Goal: Information Seeking & Learning: Learn about a topic

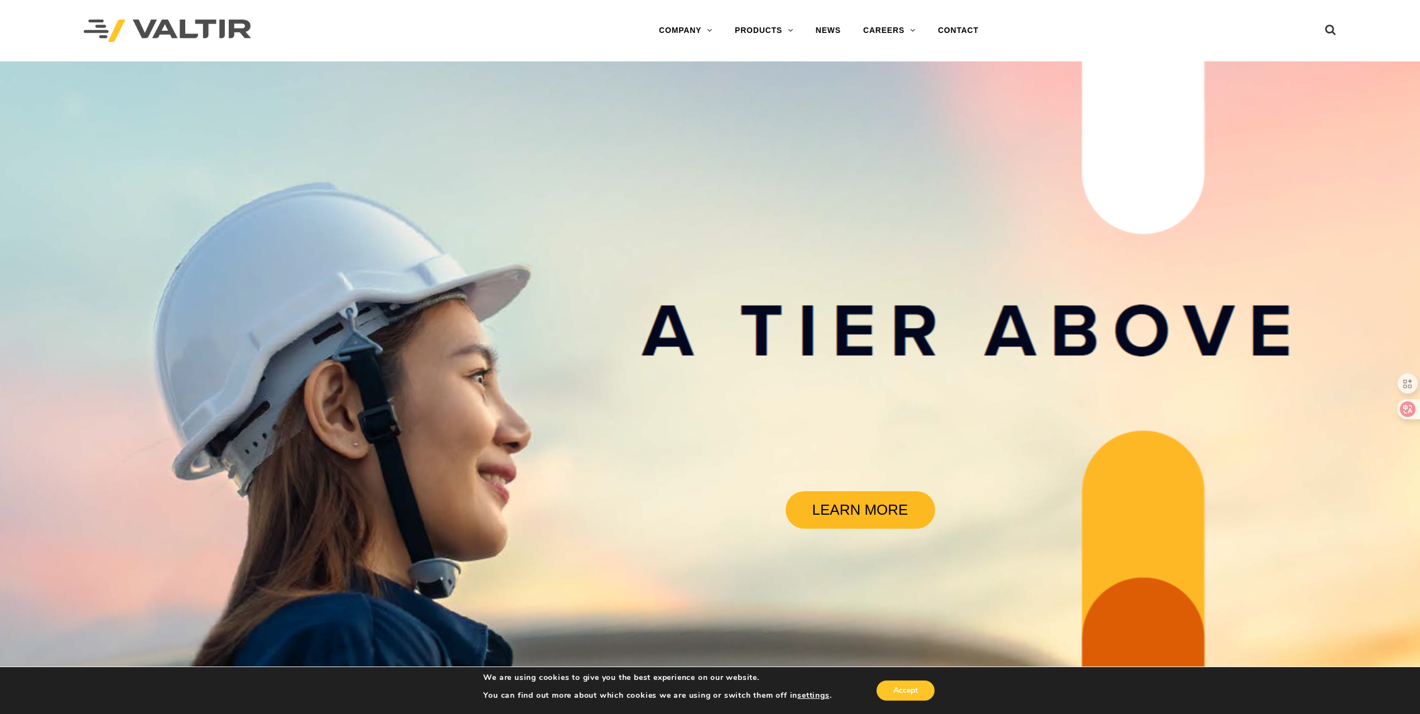
click at [853, 523] on link "LEARN MORE" at bounding box center [861, 509] width 150 height 37
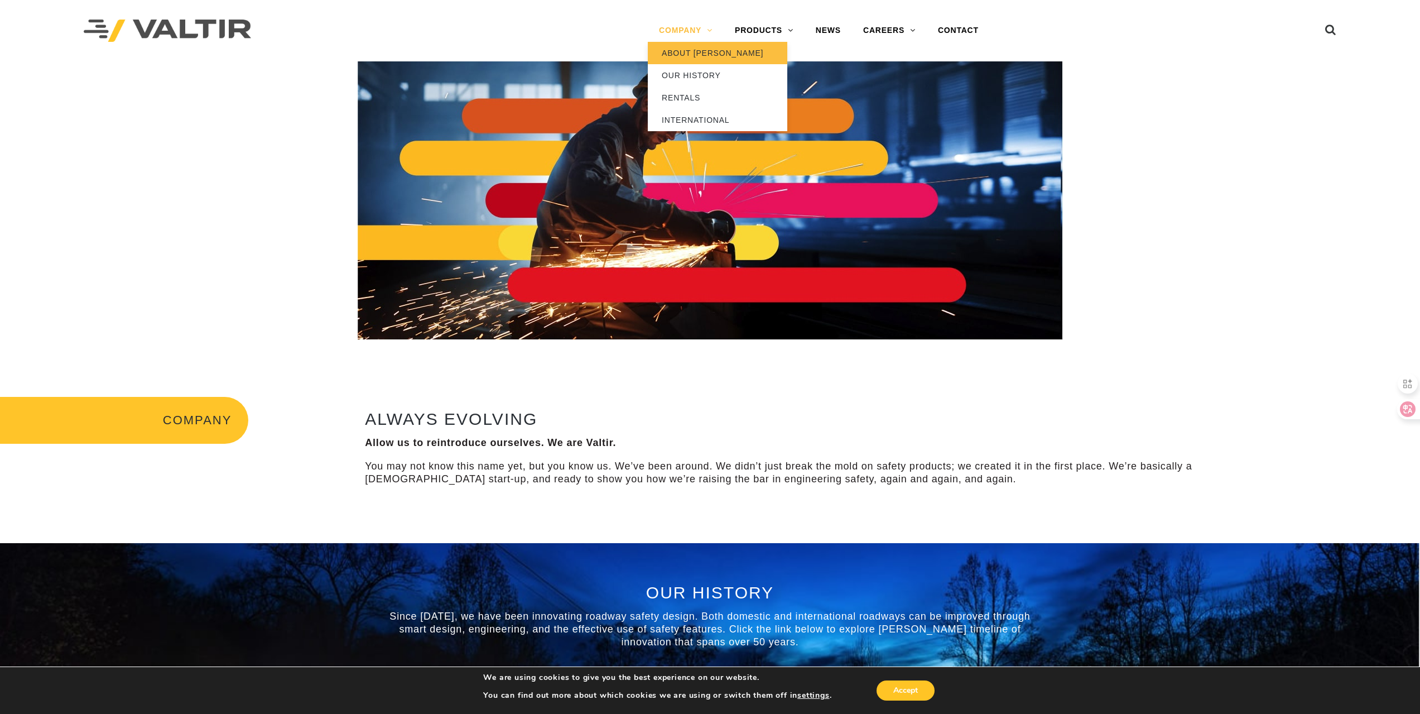
click at [698, 51] on link "ABOUT [PERSON_NAME]" at bounding box center [718, 53] width 140 height 22
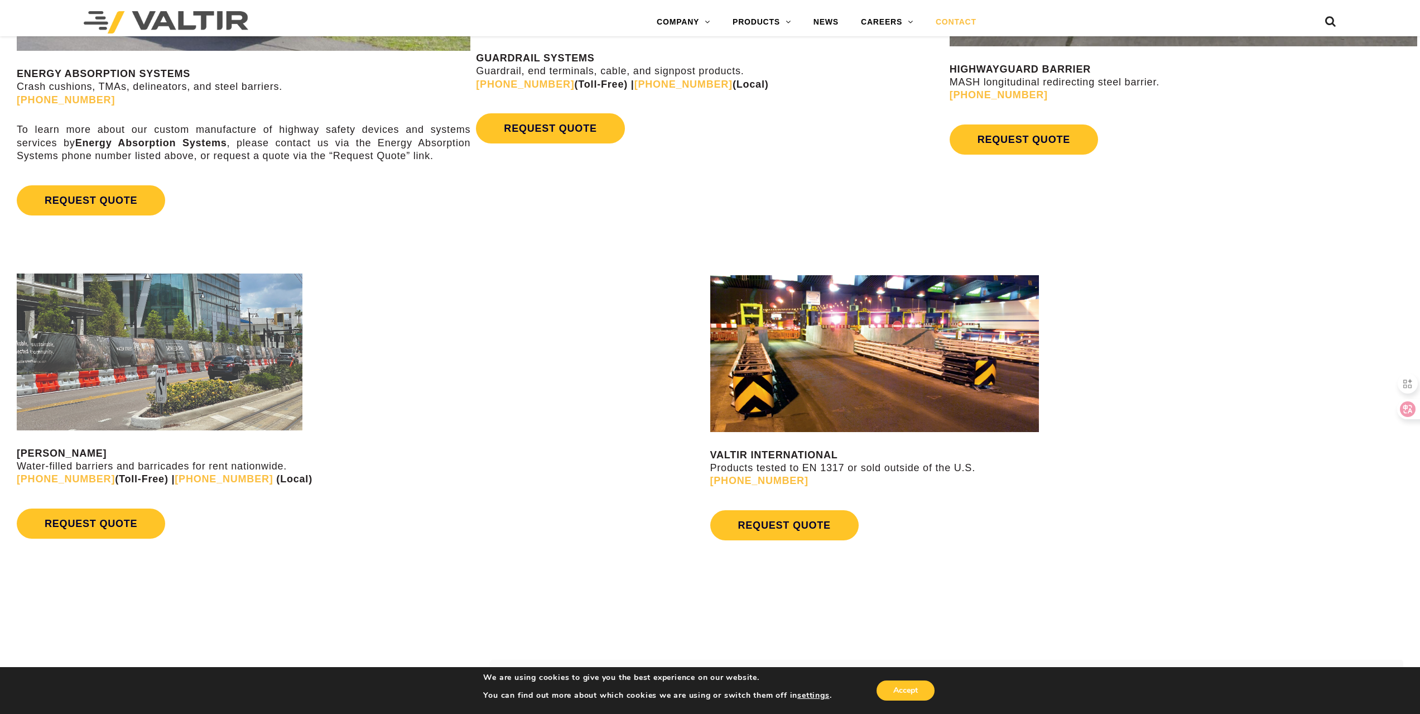
scroll to position [1005, 0]
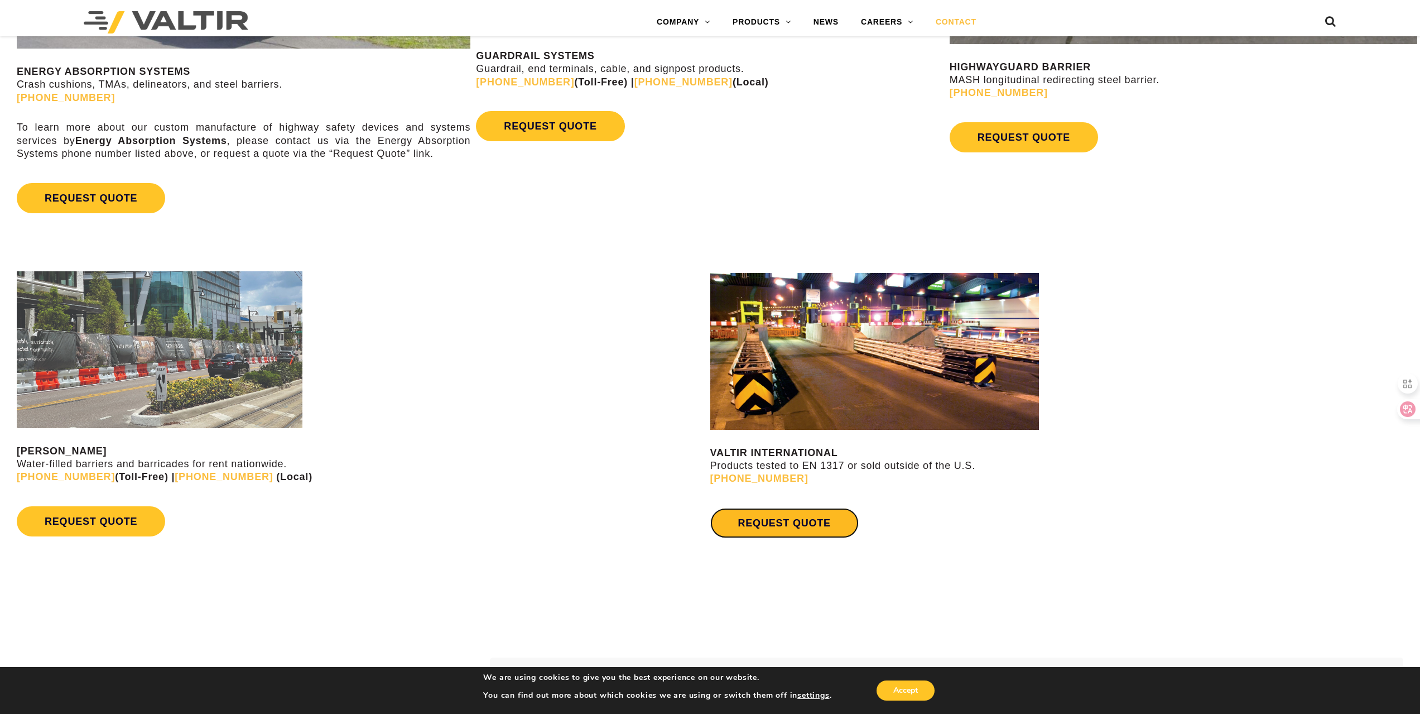
click at [809, 536] on link "REQUEST QUOTE" at bounding box center [784, 523] width 148 height 30
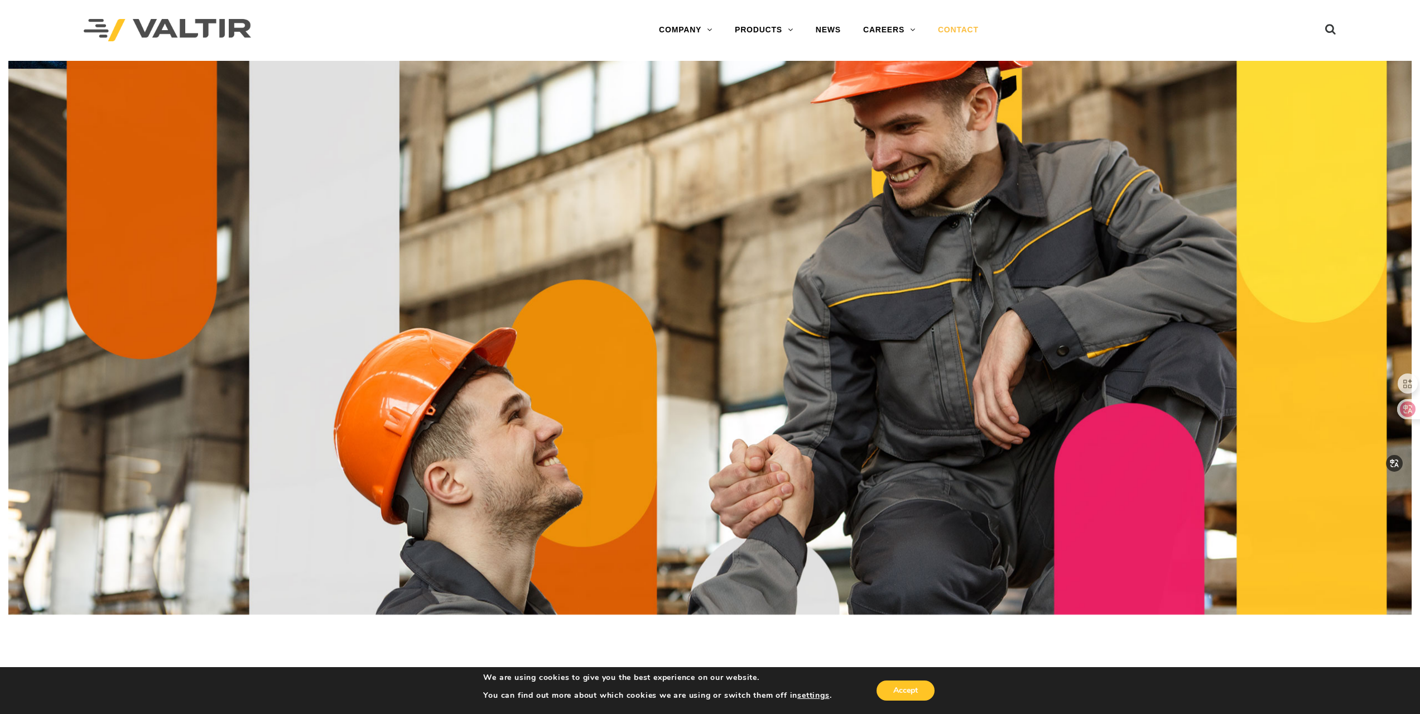
scroll to position [0, 0]
click at [673, 28] on link "COMPANY" at bounding box center [686, 31] width 76 height 22
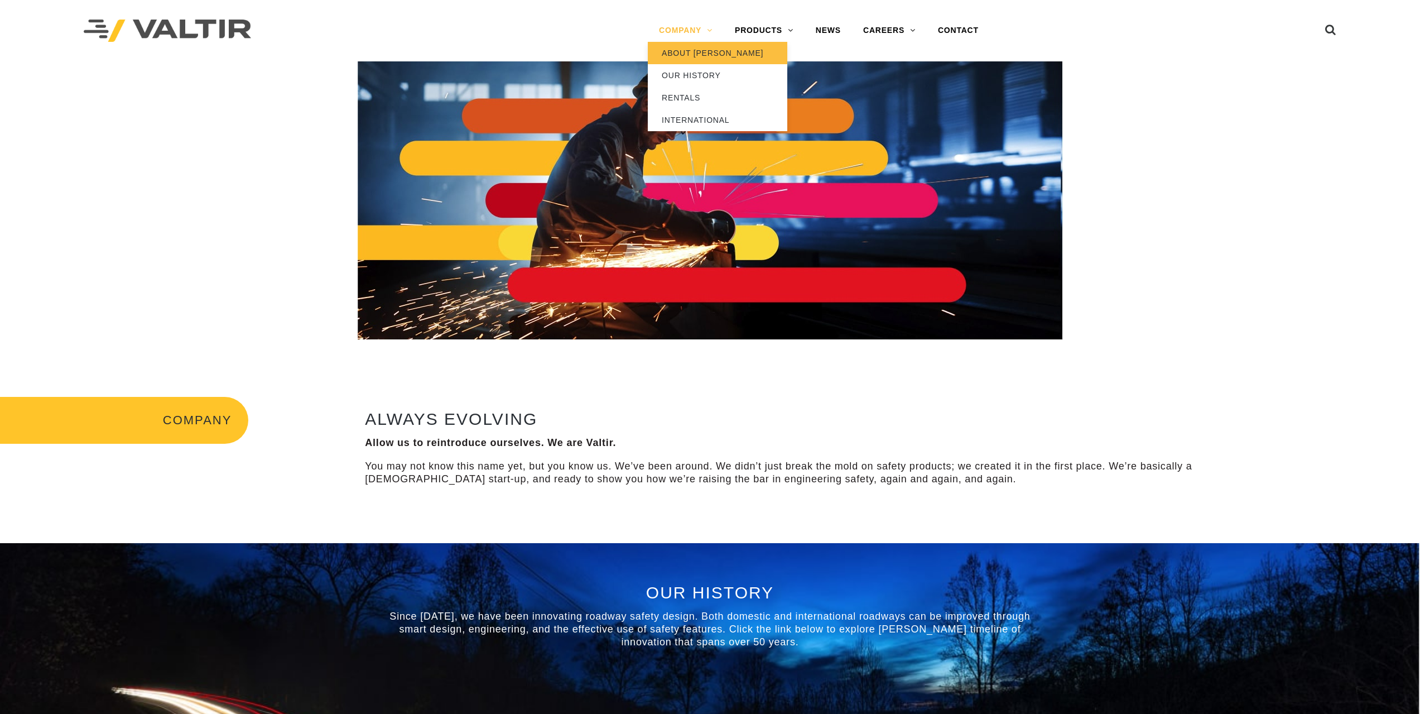
click at [695, 52] on link "ABOUT [PERSON_NAME]" at bounding box center [718, 53] width 140 height 22
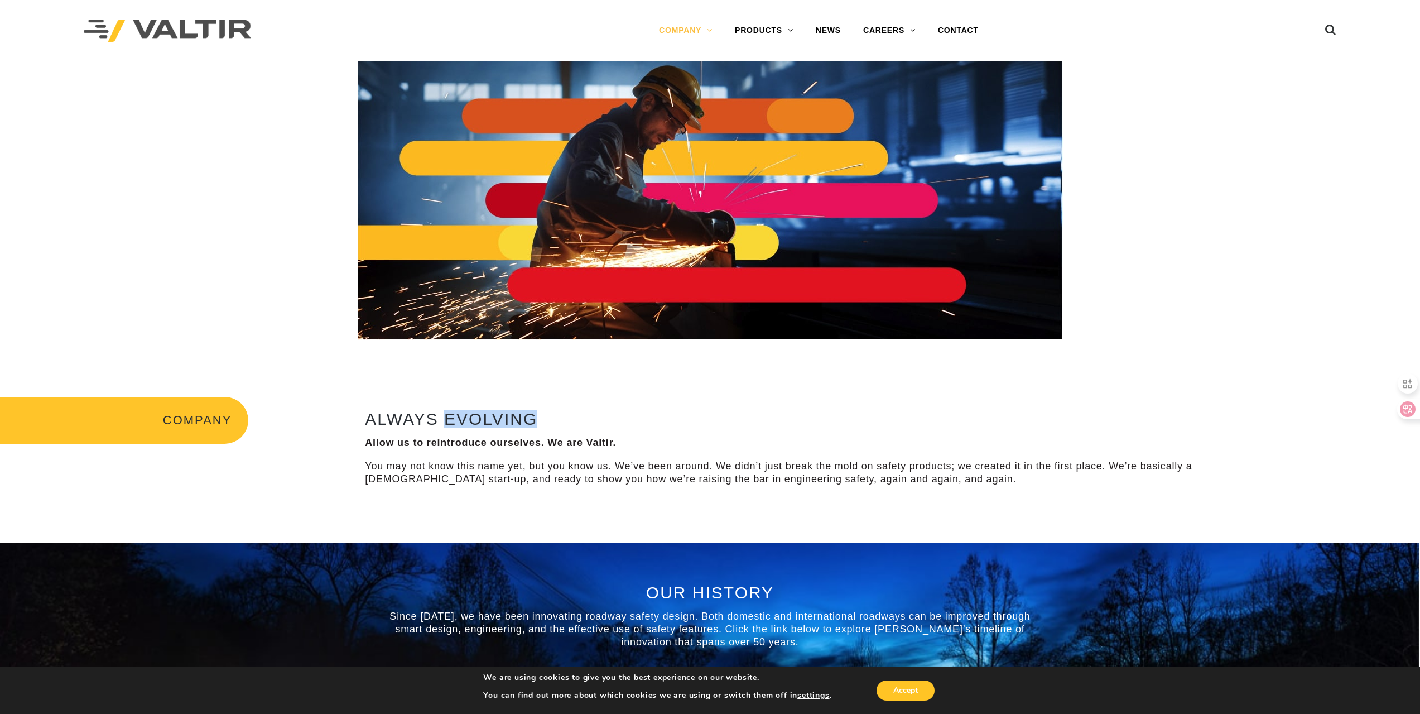
drag, startPoint x: 445, startPoint y: 419, endPoint x: 538, endPoint y: 417, distance: 93.2
click at [538, 417] on h2 "ALWAYS EVOLVING" at bounding box center [781, 419] width 832 height 18
copy h2 "EVOLVING"
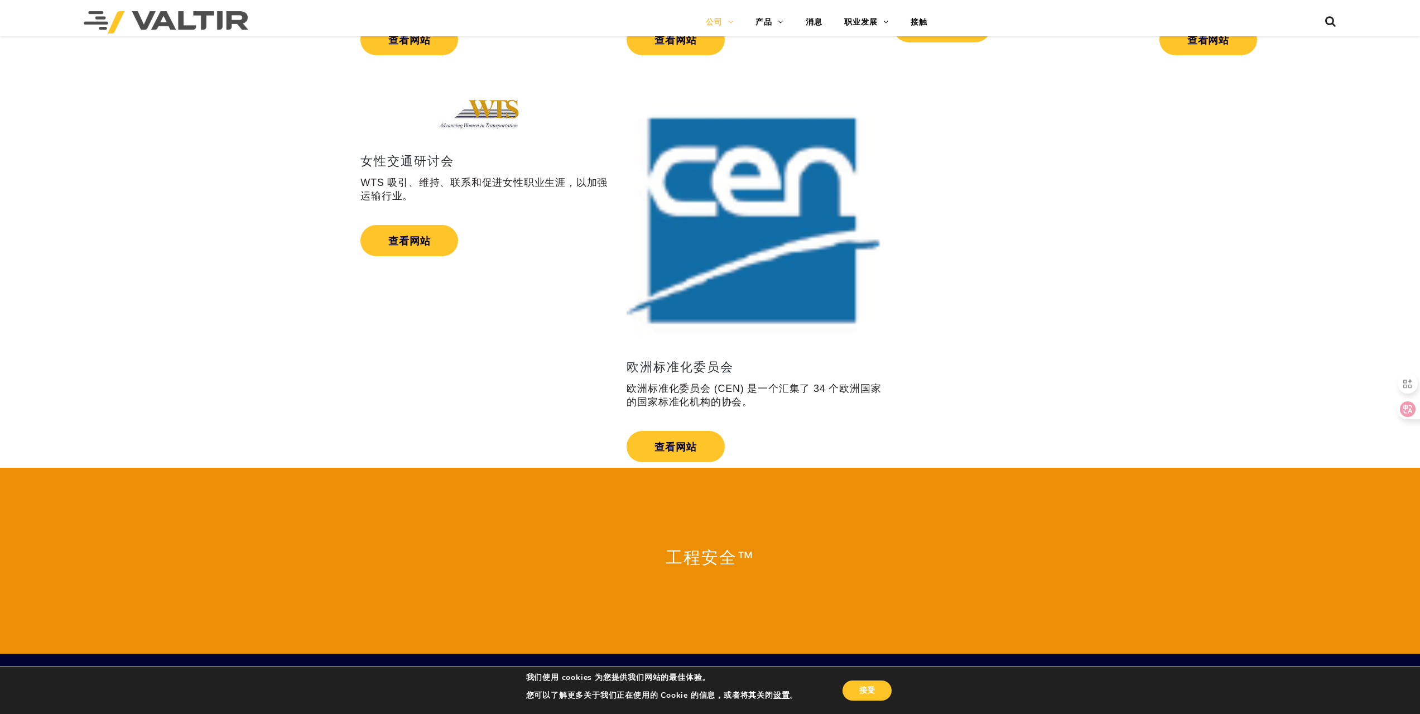
scroll to position [2009, 0]
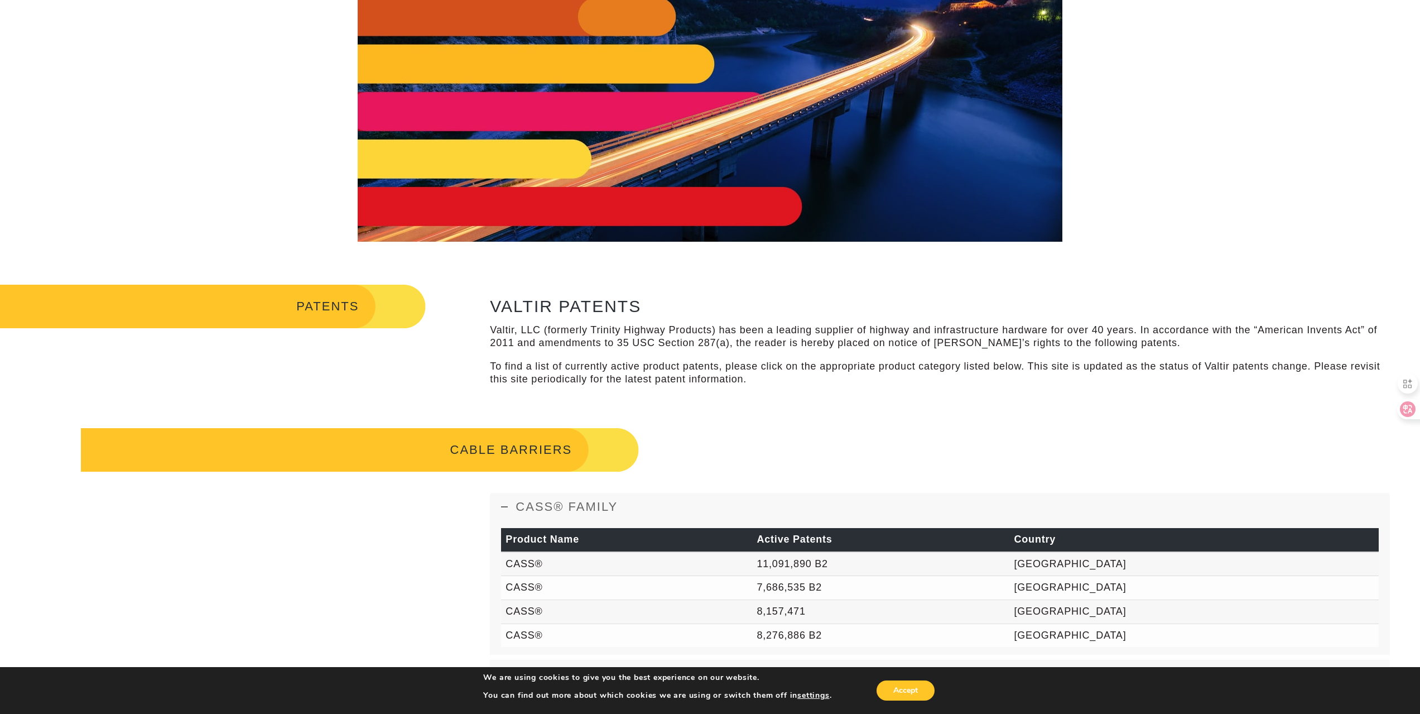
scroll to position [223, 0]
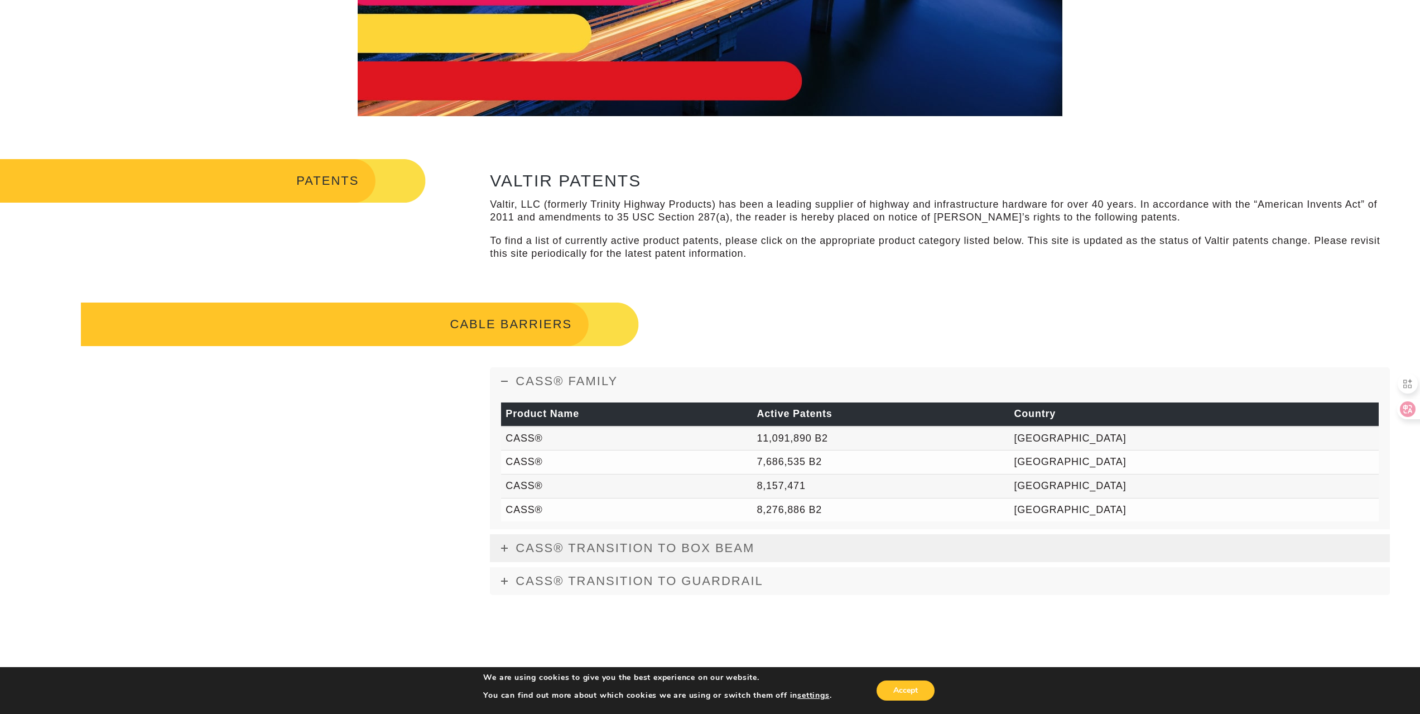
click at [503, 549] on icon at bounding box center [504, 548] width 7 height 7
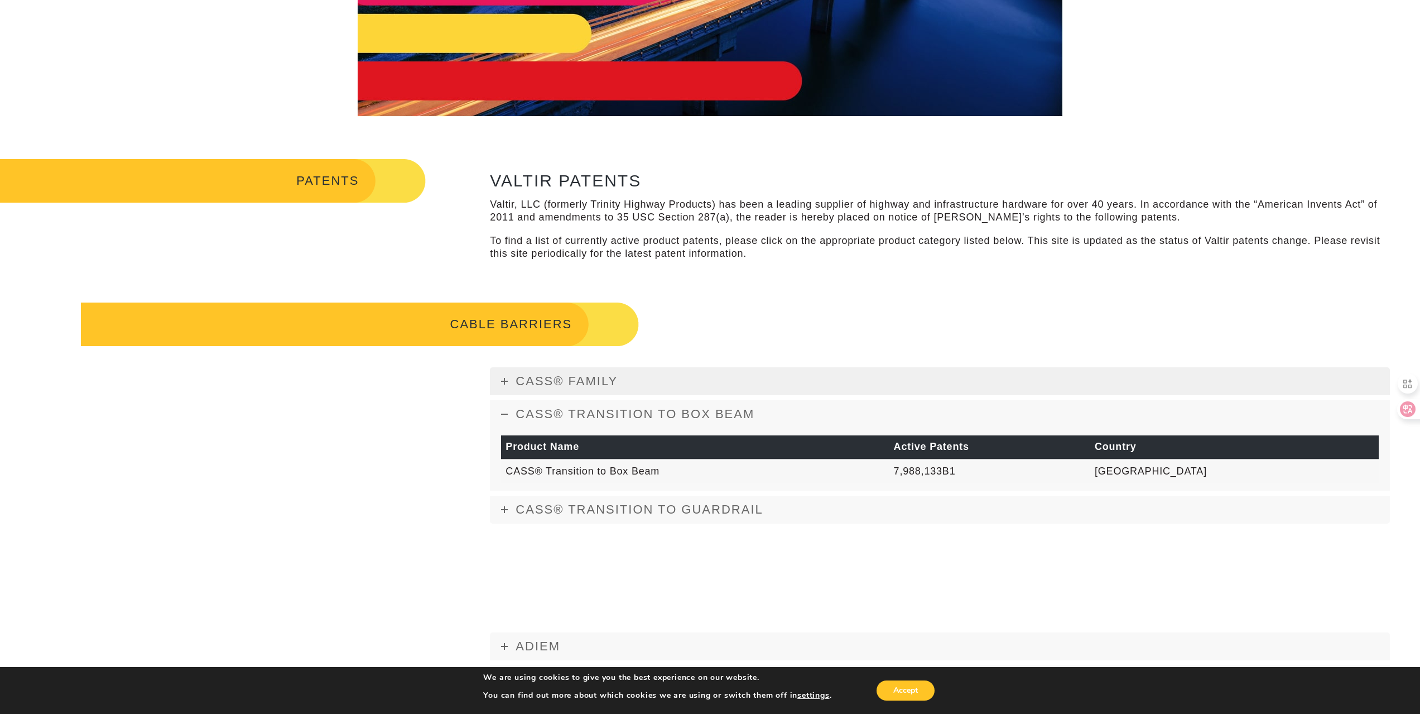
click at [501, 383] on link "CASS® FAMILY" at bounding box center [940, 381] width 900 height 28
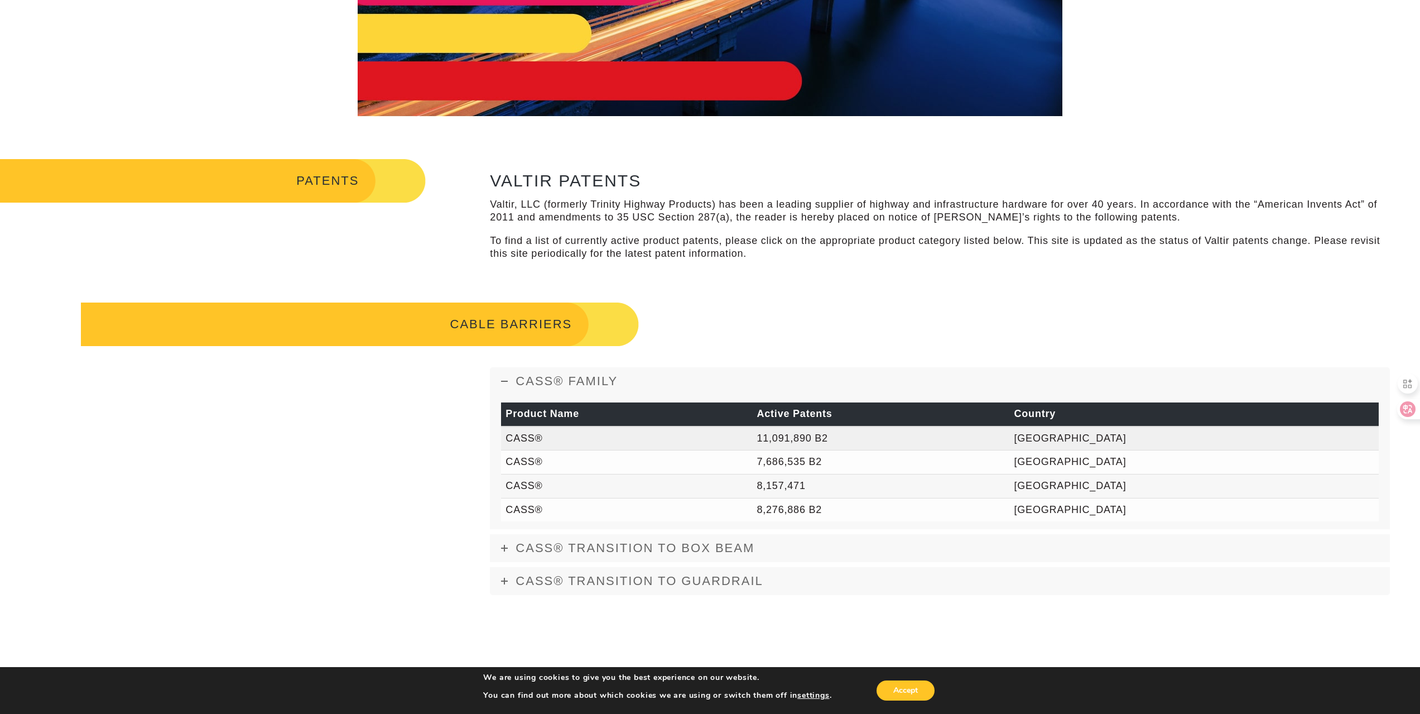
click at [861, 440] on td "11,091,890 B2" at bounding box center [880, 438] width 257 height 24
click at [1195, 436] on td "[GEOGRAPHIC_DATA]" at bounding box center [1194, 438] width 369 height 24
click at [515, 435] on td "CASS®" at bounding box center [626, 438] width 251 height 24
drag, startPoint x: 844, startPoint y: 438, endPoint x: 917, endPoint y: 443, distance: 73.8
click at [917, 443] on td "11,091,890 B2" at bounding box center [880, 438] width 257 height 24
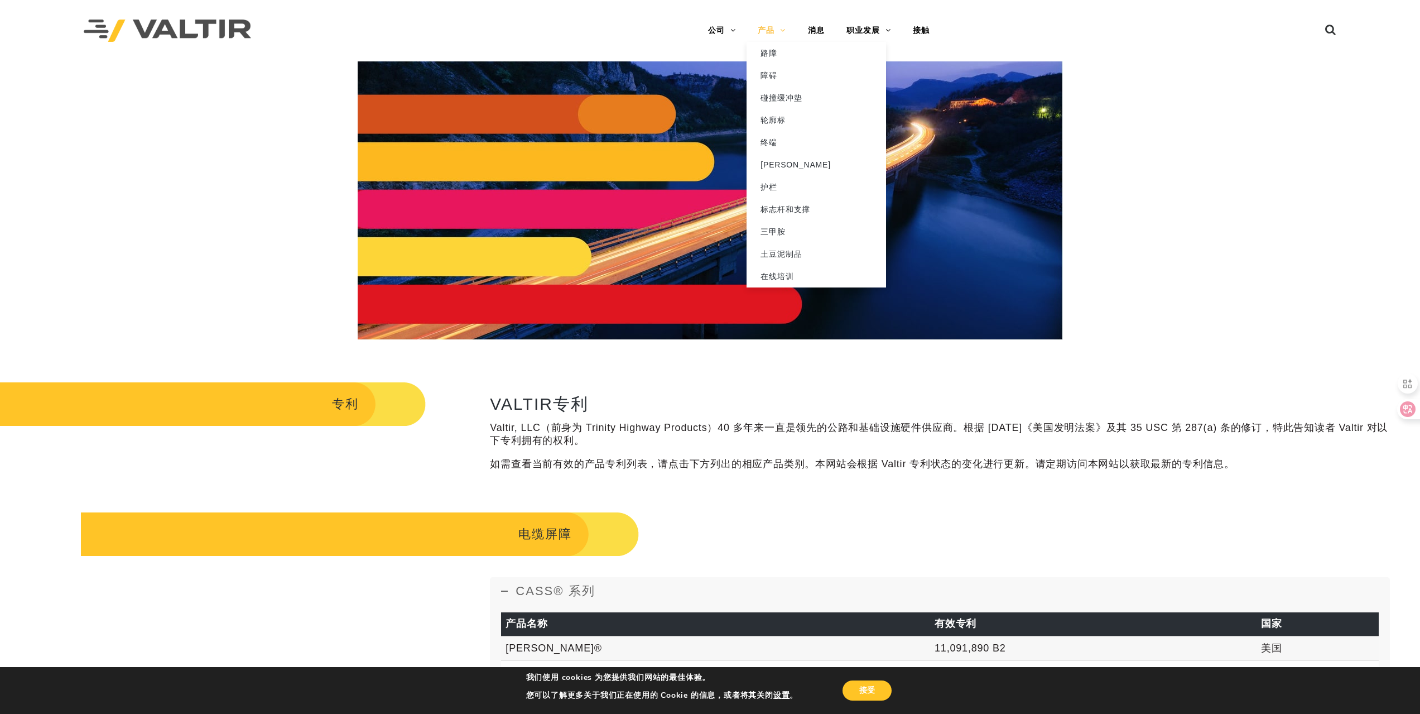
click at [772, 35] on font "产品" at bounding box center [766, 30] width 17 height 9
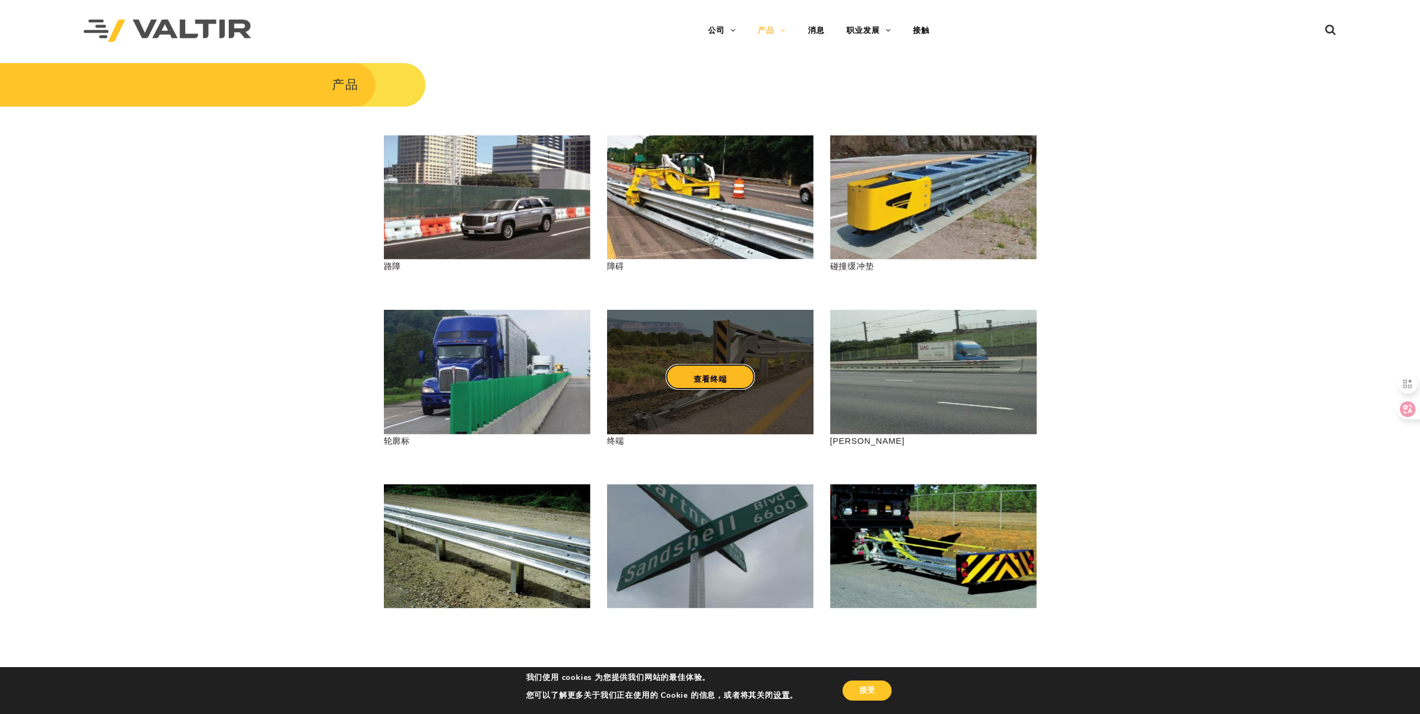
click at [715, 374] on font "查看终端" at bounding box center [710, 378] width 33 height 9
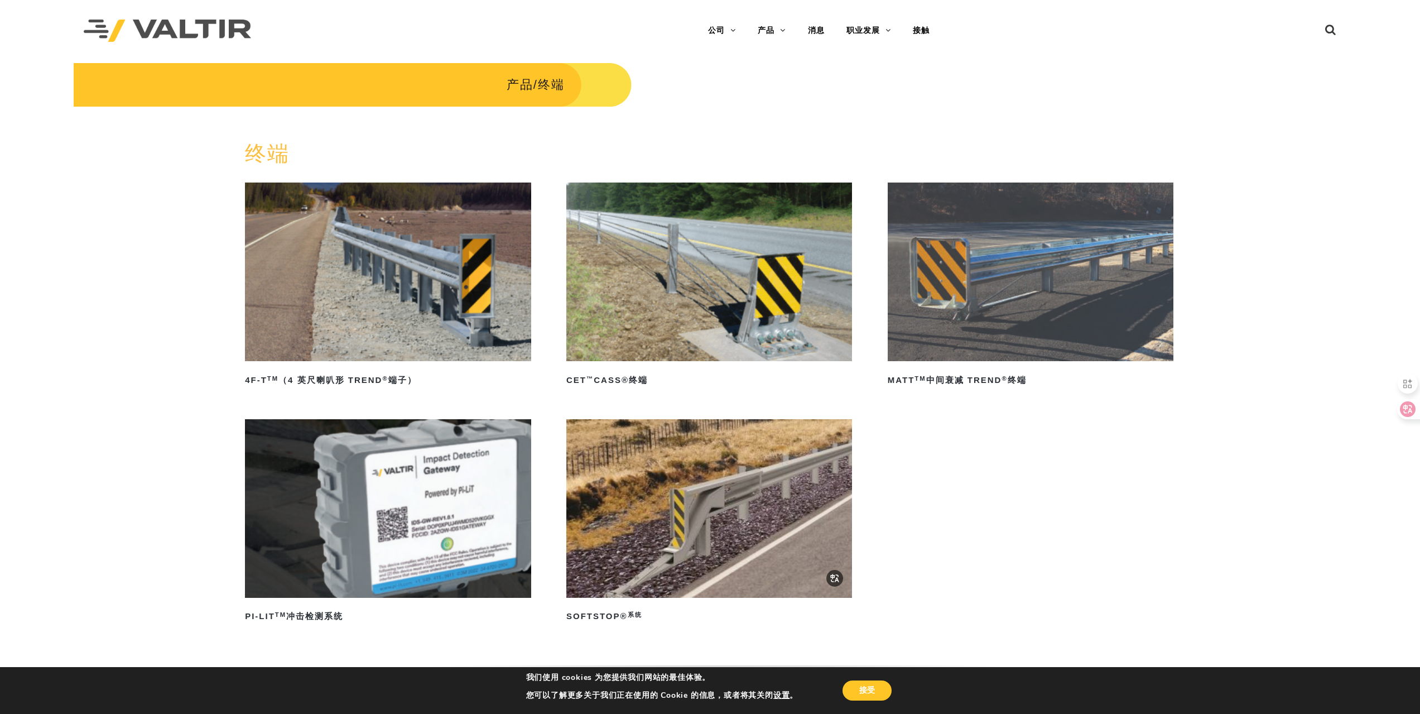
click at [690, 525] on img at bounding box center [709, 508] width 286 height 179
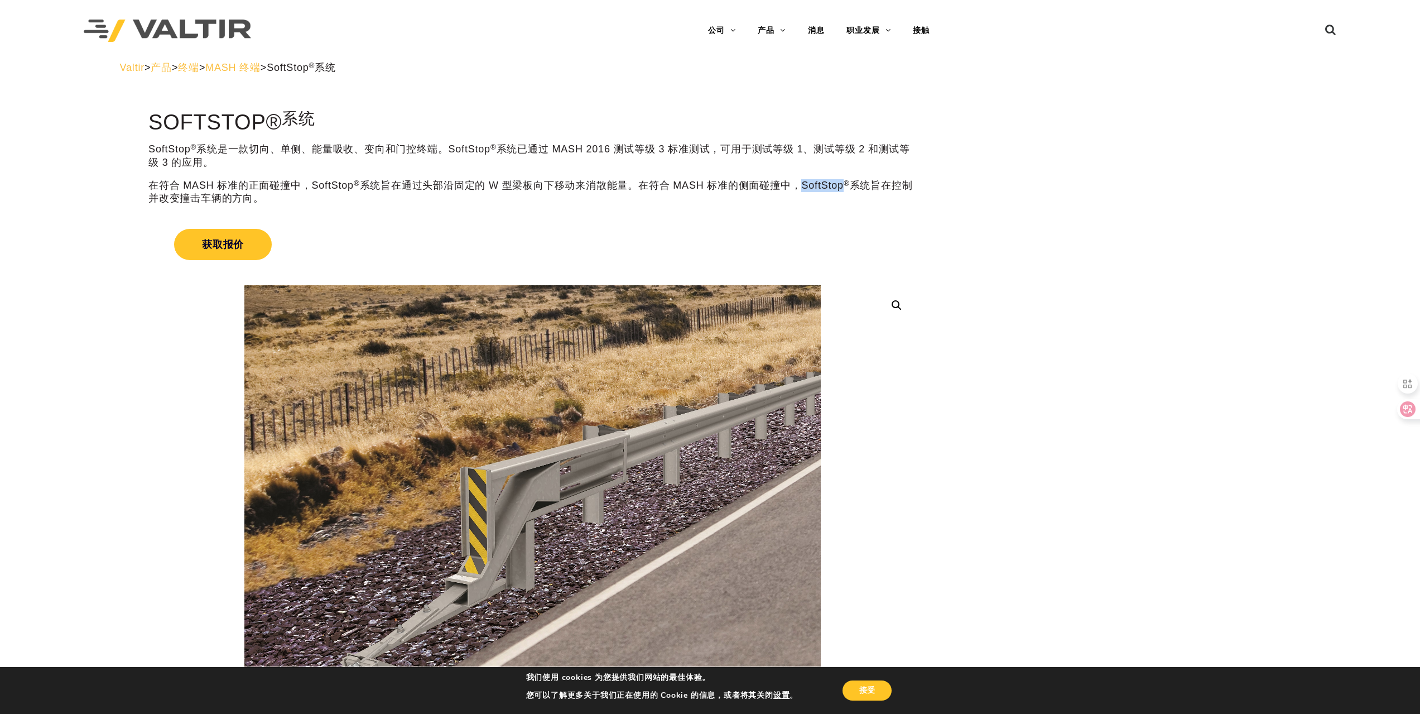
drag, startPoint x: 856, startPoint y: 187, endPoint x: 815, endPoint y: 184, distance: 41.4
click at [815, 184] on font "系统旨在通过头部沿固定的 W 型梁板向下移动来消散能量。在符合 MASH 标准的侧面碰撞中，SoftStop" at bounding box center [602, 185] width 484 height 11
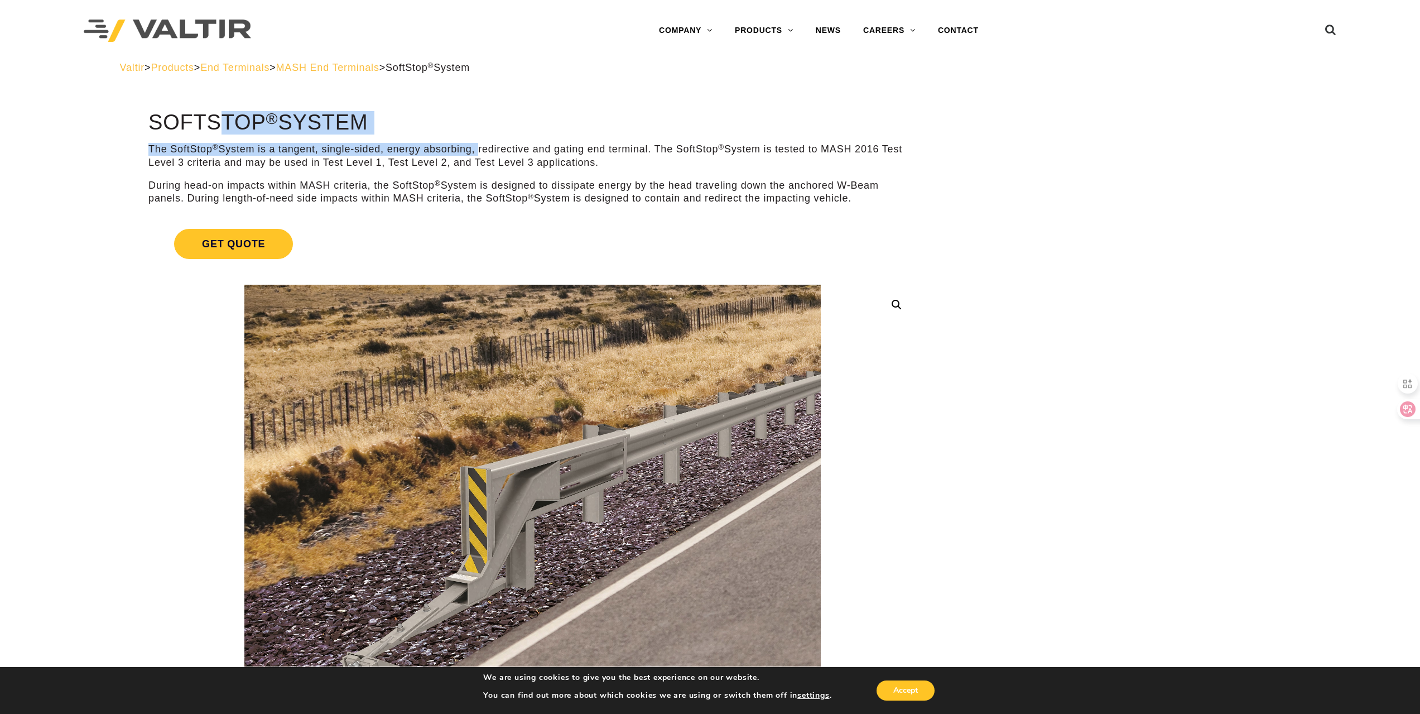
drag, startPoint x: 145, startPoint y: 119, endPoint x: 483, endPoint y: 151, distance: 339.6
